Goal: Navigation & Orientation: Understand site structure

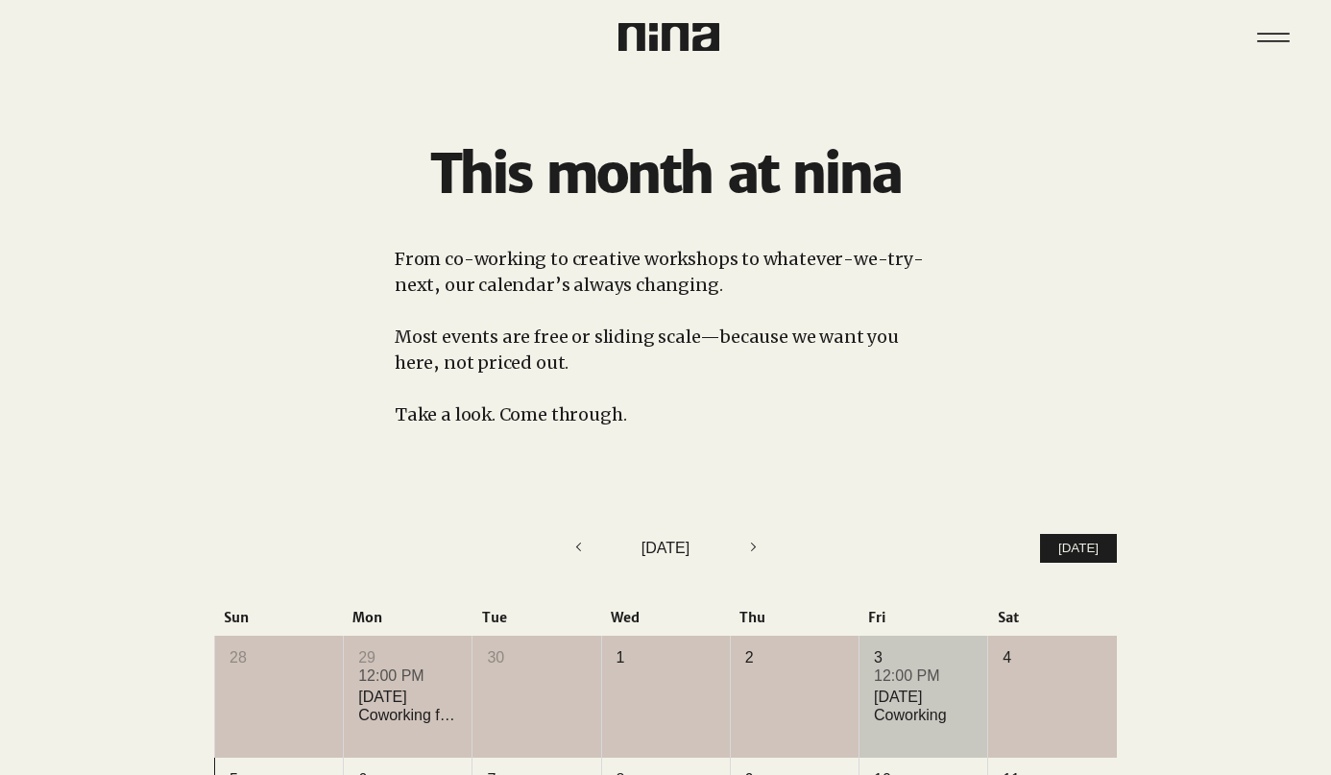
click at [905, 721] on div "[DATE] Coworking" at bounding box center [923, 706] width 99 height 36
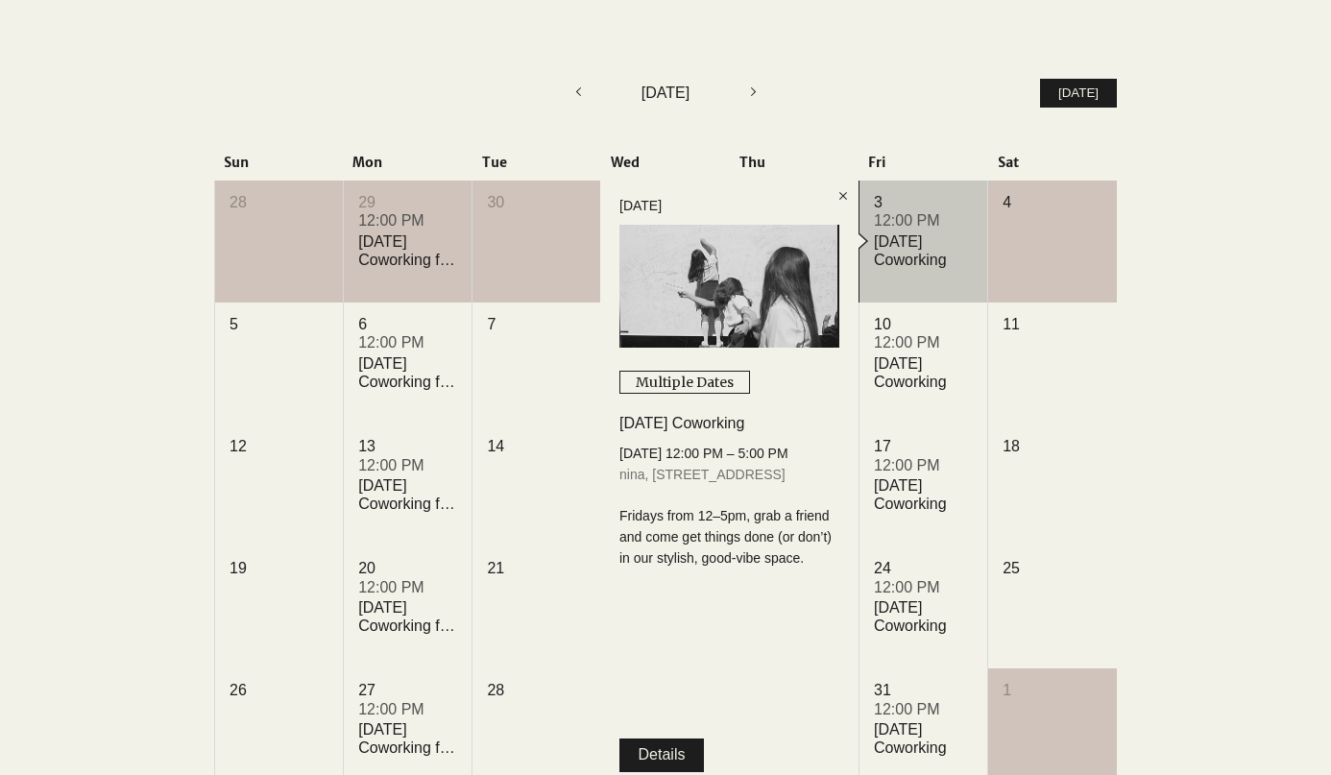
scroll to position [459, 0]
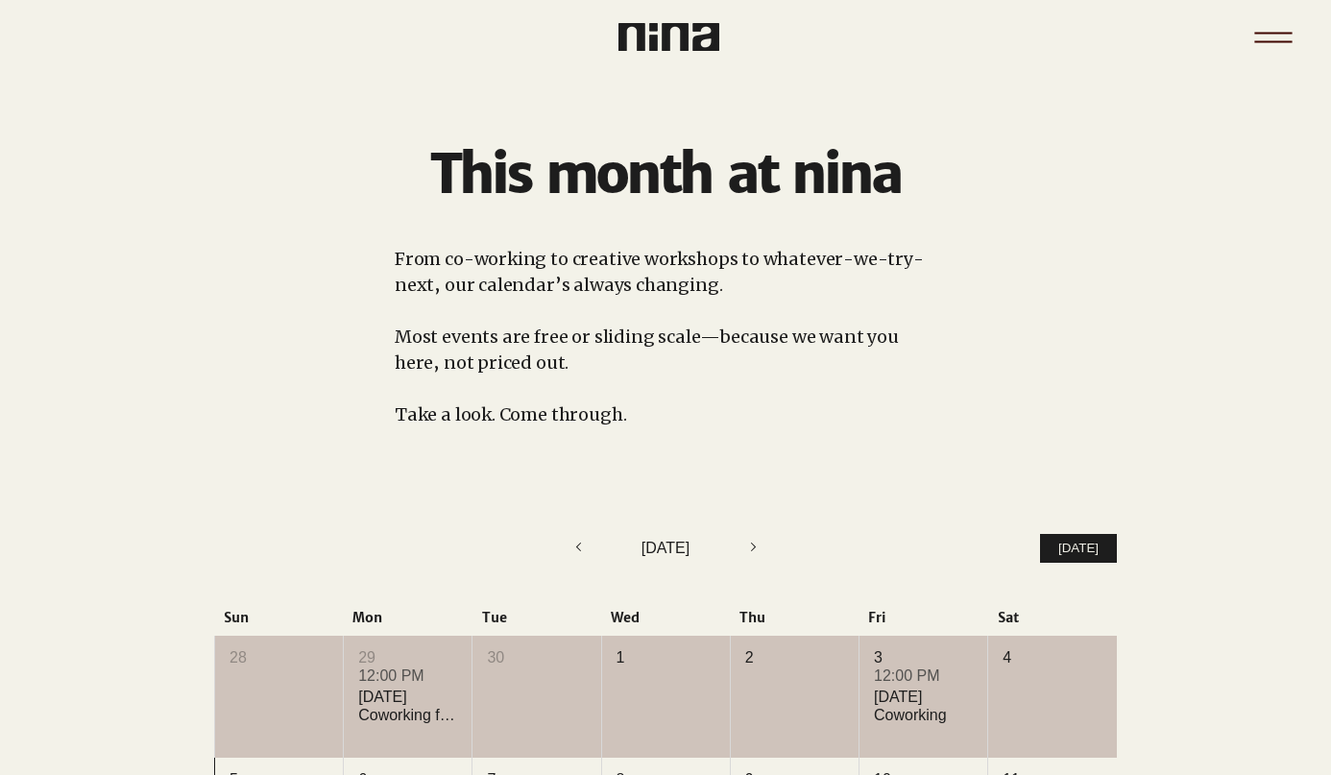
click at [1253, 36] on icon "Menu" at bounding box center [1273, 37] width 67 height 67
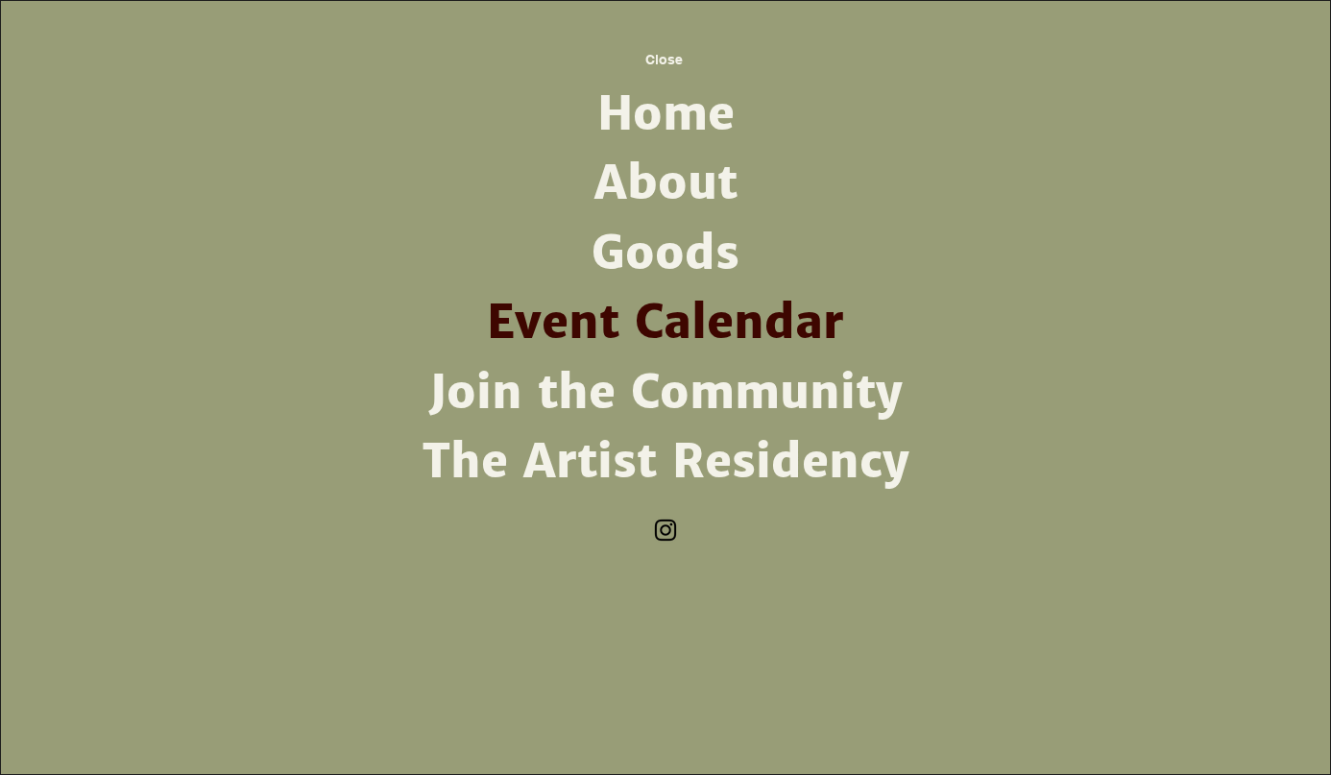
click at [666, 192] on link "About" at bounding box center [665, 183] width 501 height 69
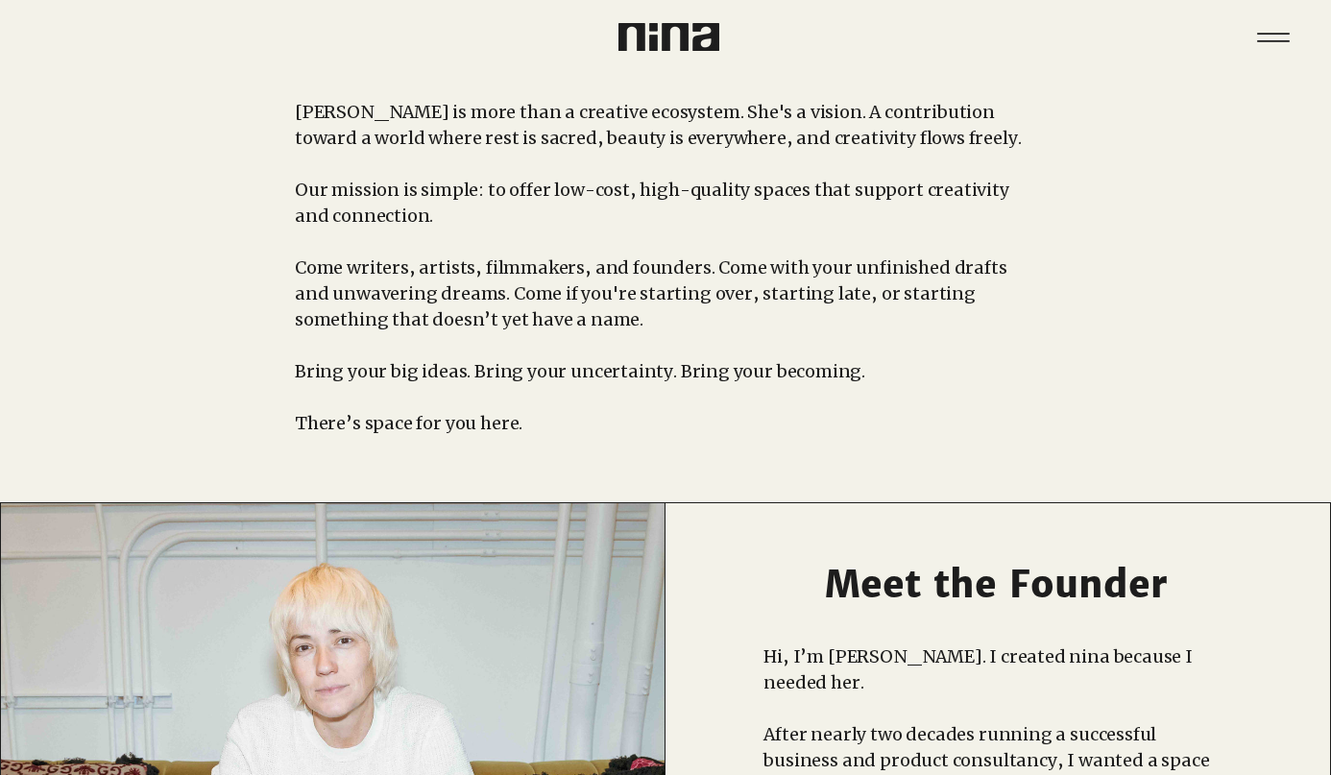
scroll to position [49, 0]
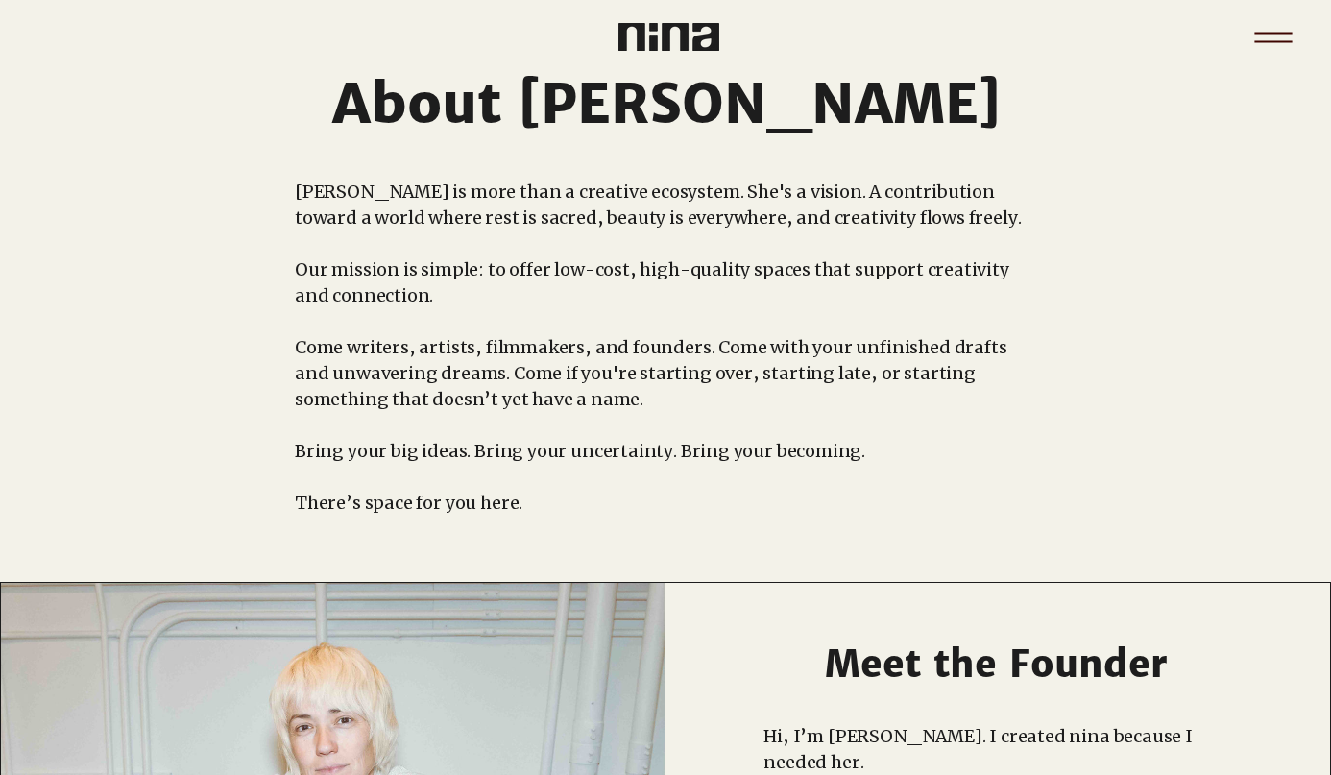
click at [1273, 33] on icon "Menu" at bounding box center [1272, 33] width 37 height 2
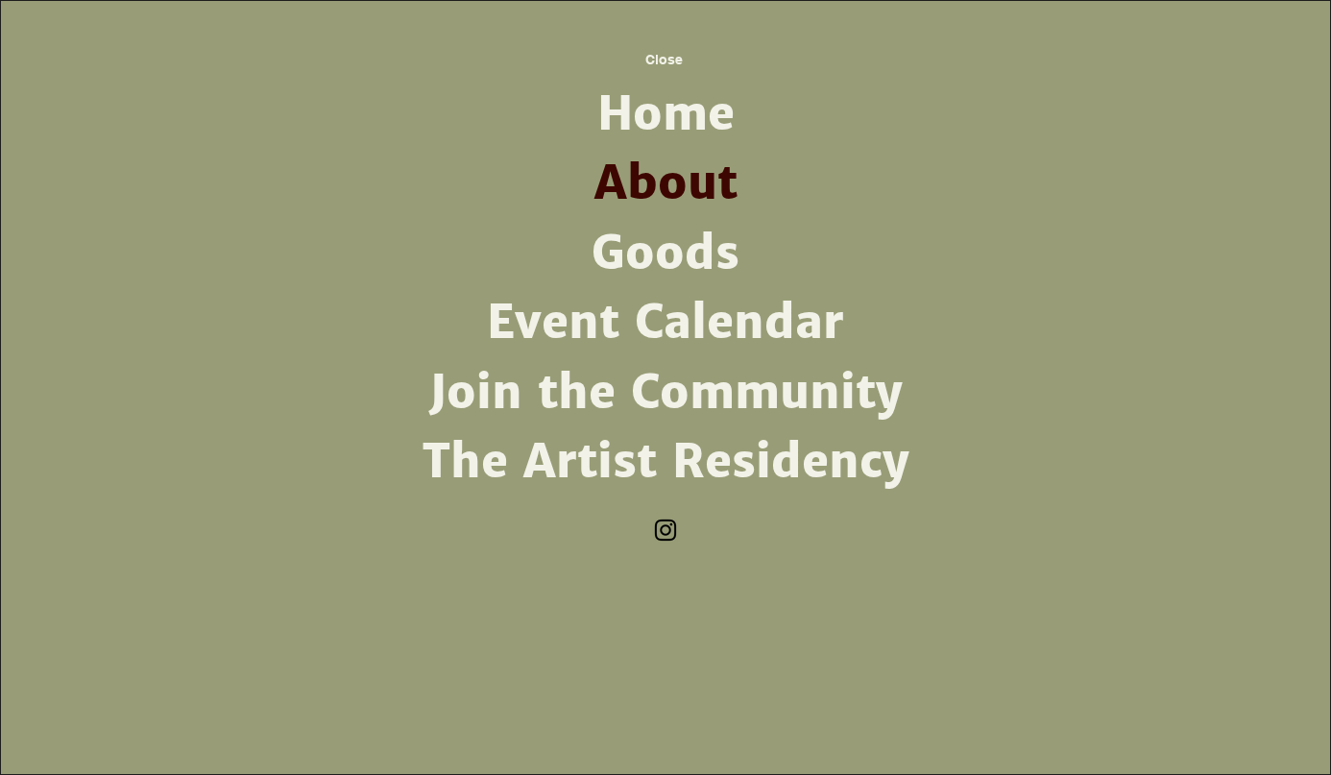
click at [701, 446] on link "The Artist Residency" at bounding box center [665, 461] width 501 height 69
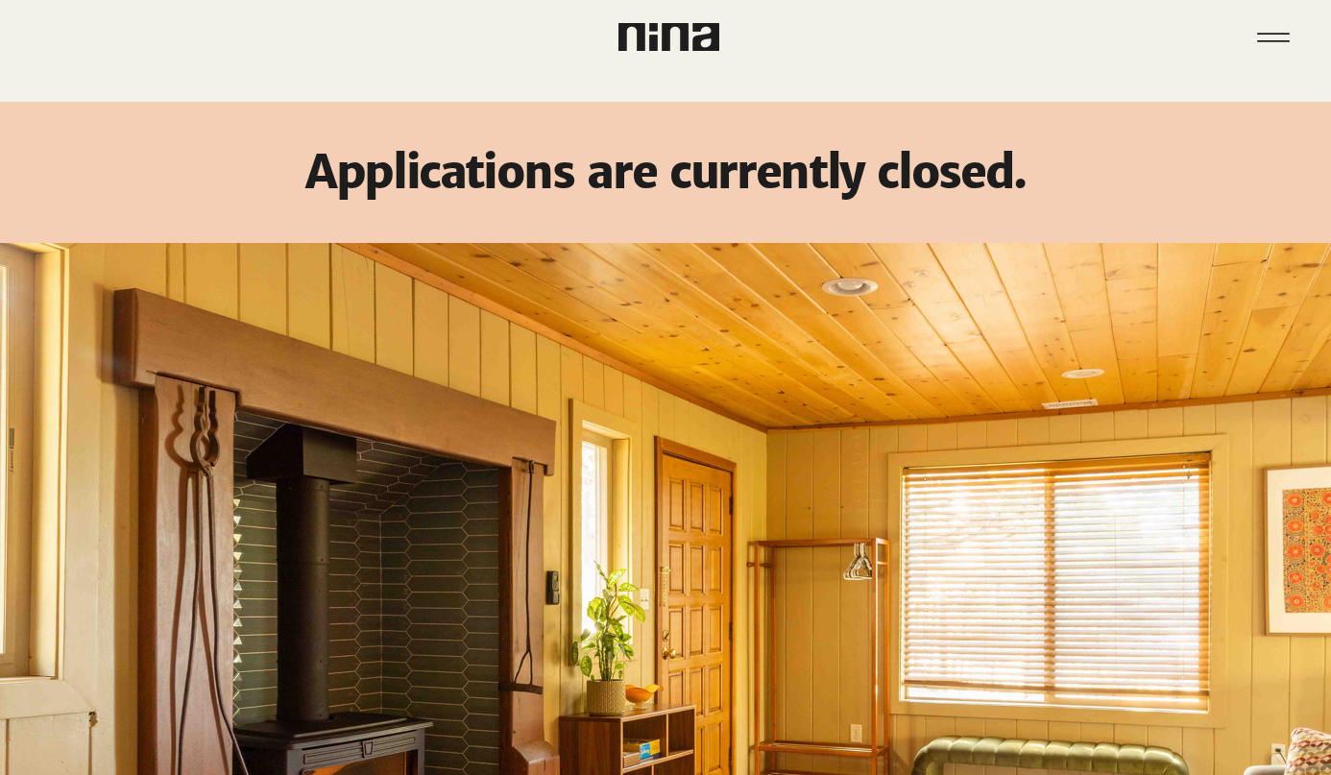
scroll to position [414, 0]
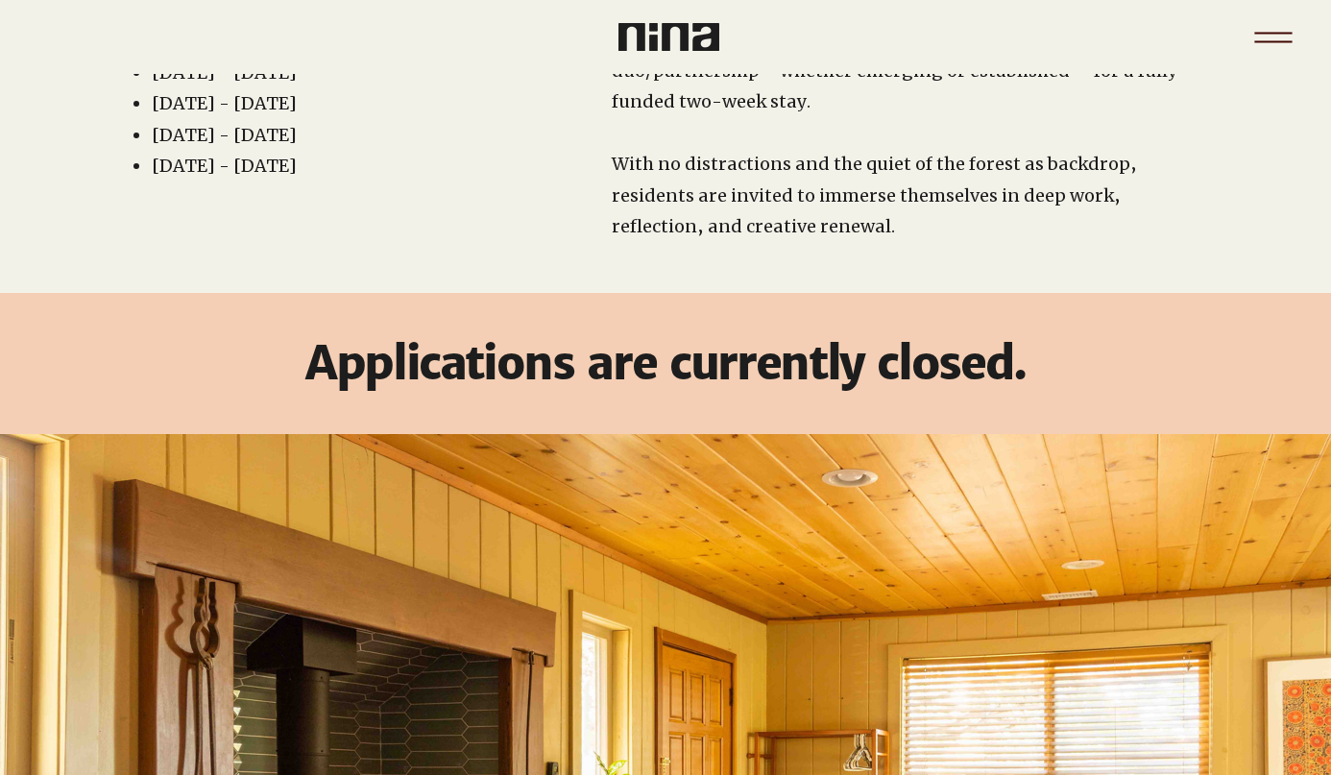
click at [1257, 62] on icon "Menu" at bounding box center [1273, 37] width 67 height 67
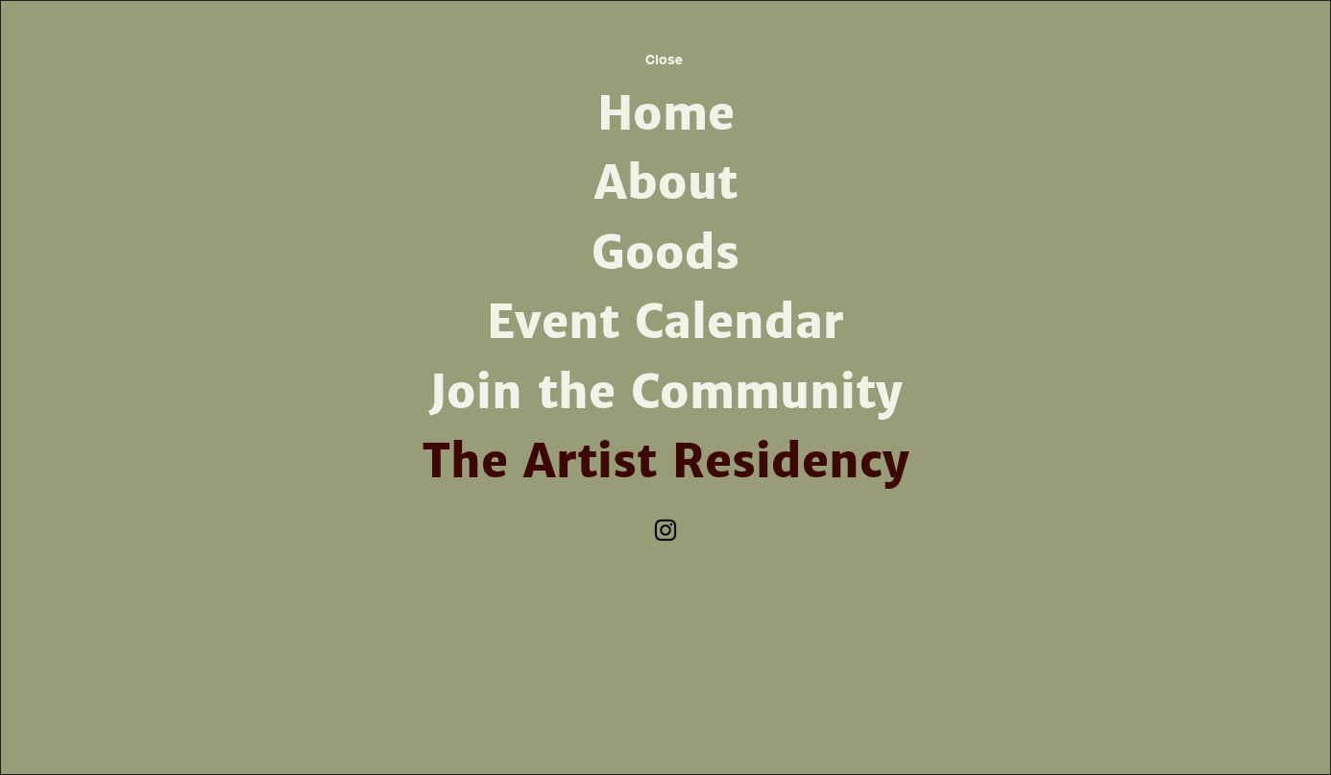
click at [861, 393] on link "Join the Community" at bounding box center [665, 392] width 501 height 69
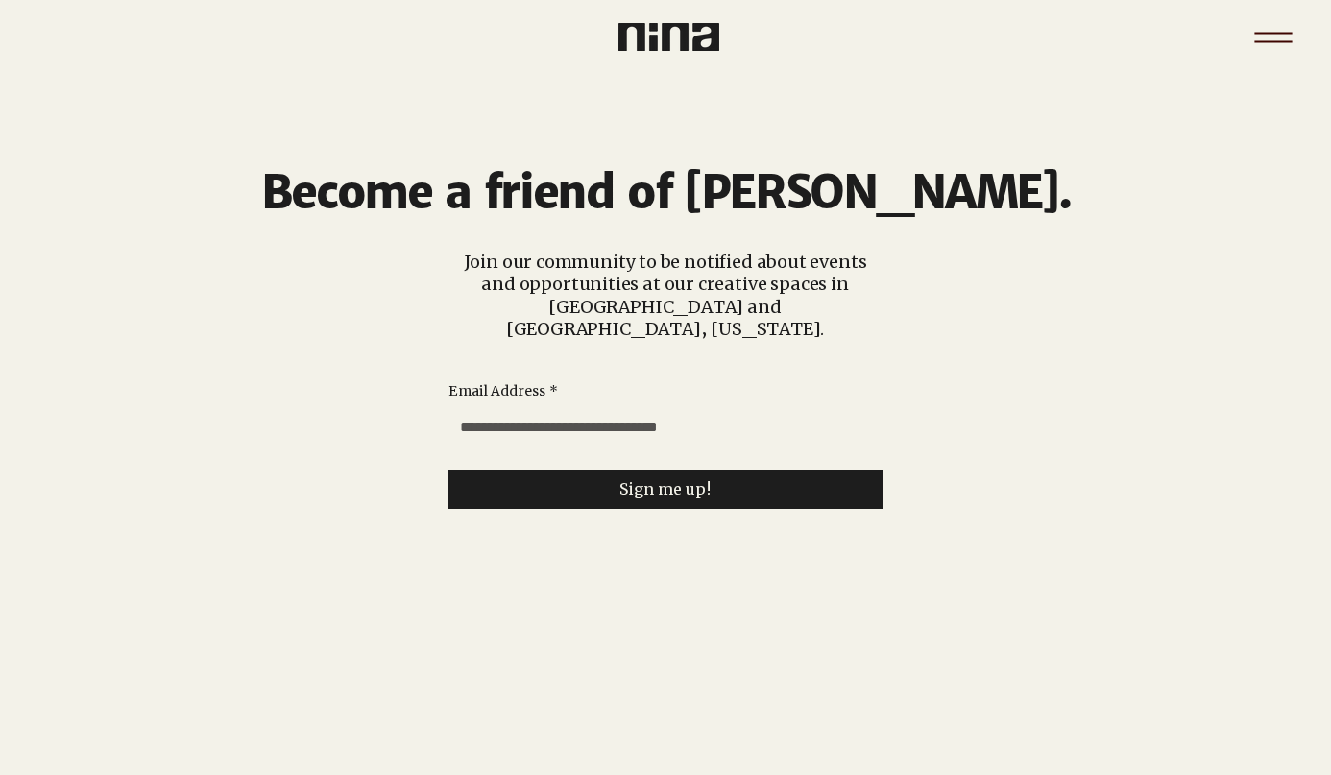
click at [1257, 51] on icon "Menu" at bounding box center [1273, 37] width 67 height 67
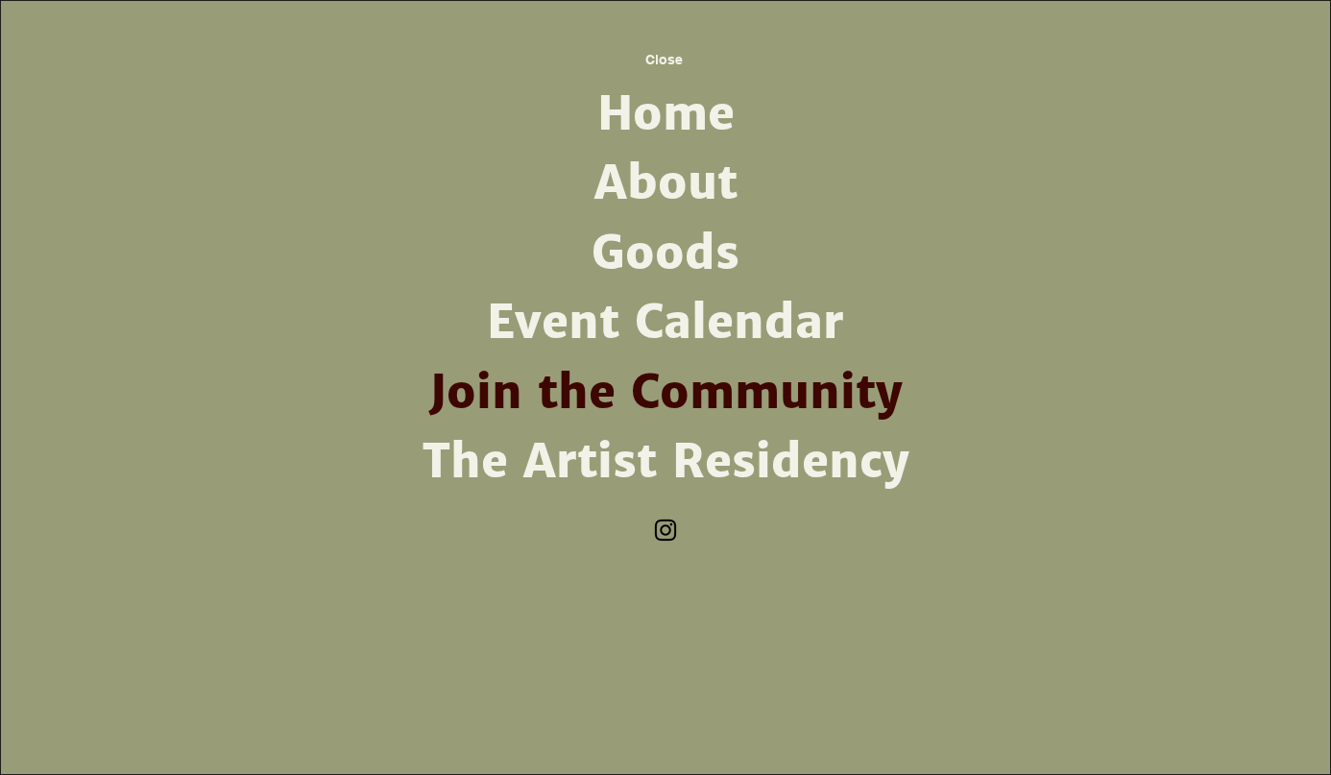
click at [707, 321] on link "Event Calendar" at bounding box center [665, 322] width 501 height 69
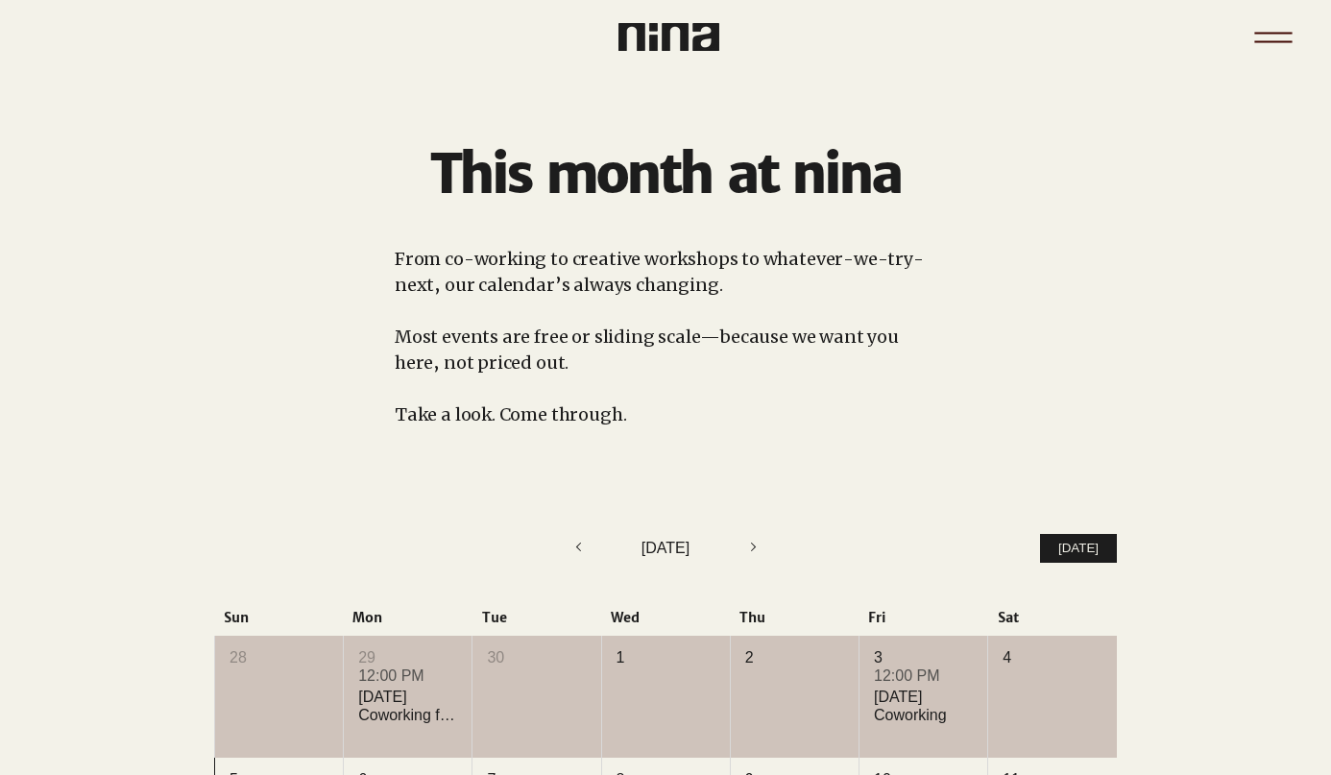
click at [1276, 44] on icon "Menu" at bounding box center [1273, 37] width 67 height 67
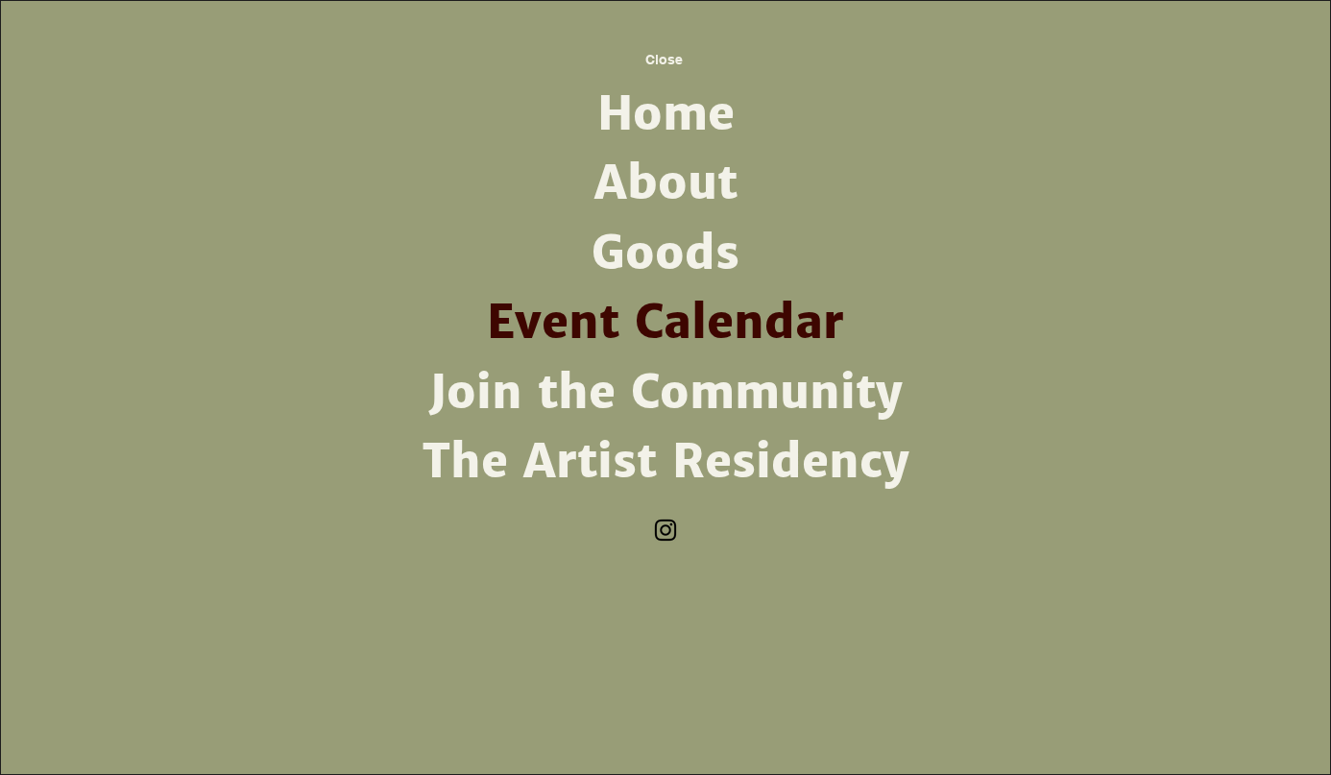
click at [667, 248] on link "Goods" at bounding box center [665, 253] width 501 height 69
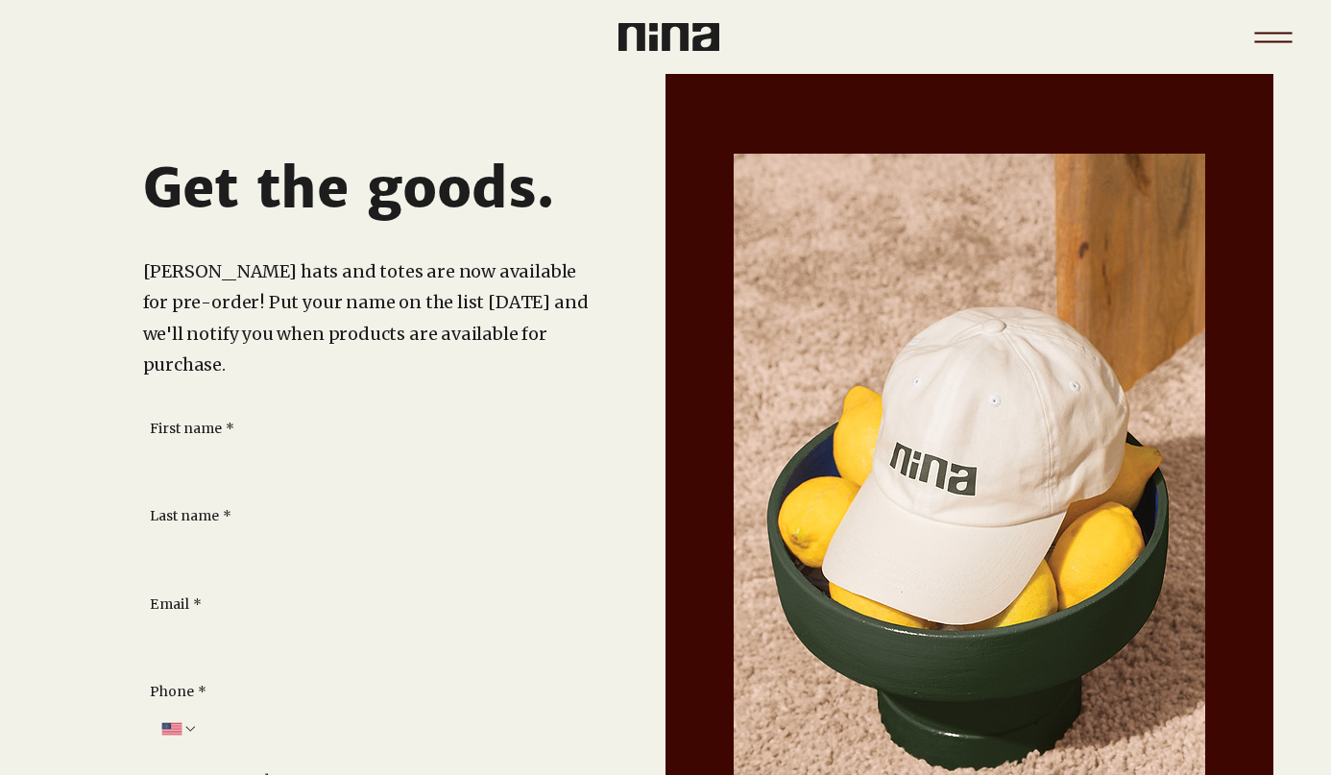
click at [1251, 57] on icon "Menu" at bounding box center [1273, 37] width 67 height 67
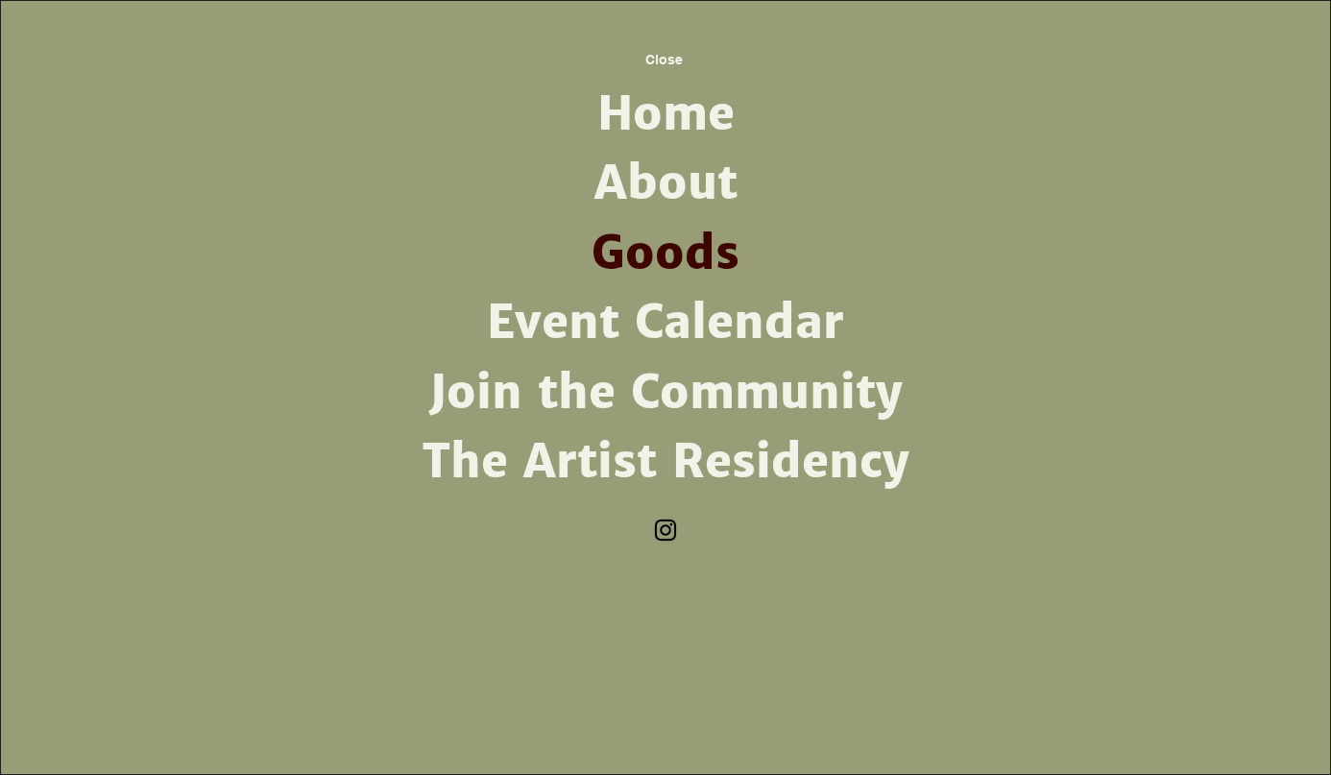
click at [687, 164] on link "About" at bounding box center [665, 183] width 501 height 69
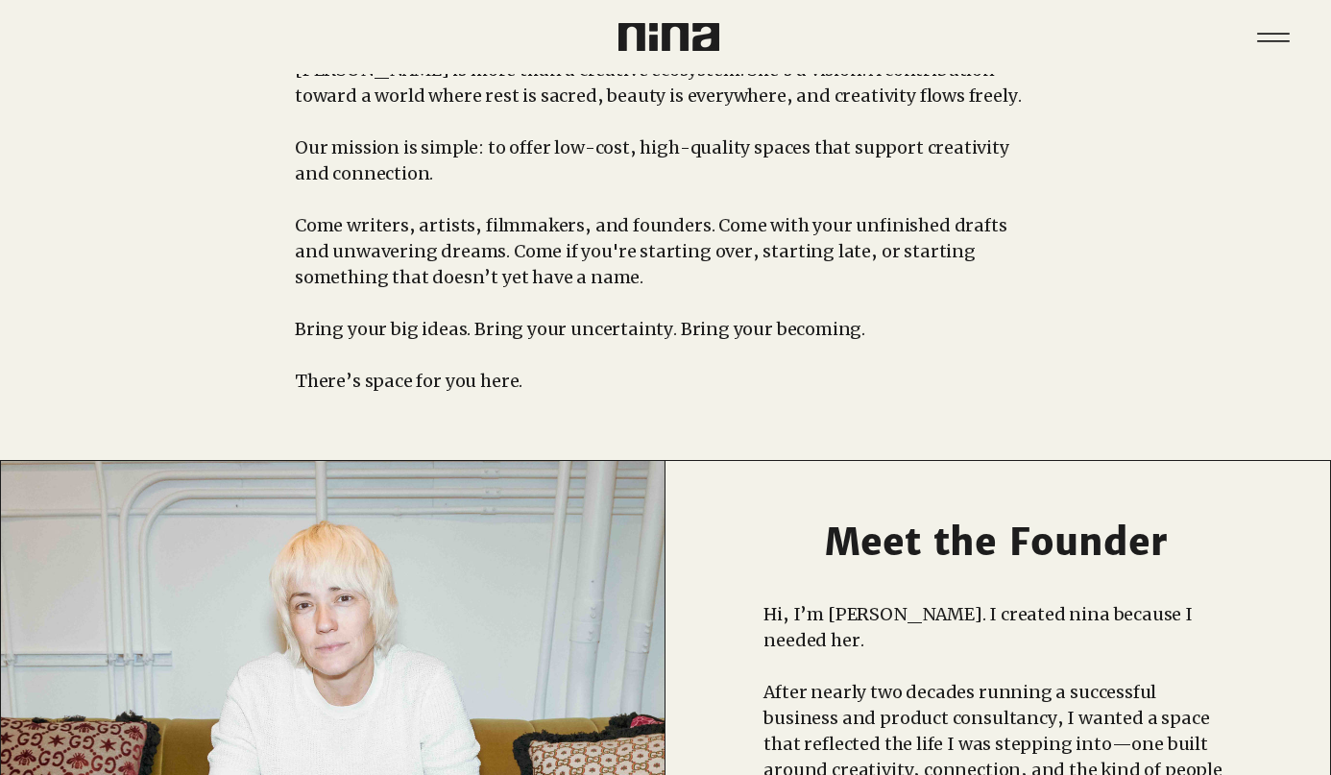
scroll to position [156, 0]
